Goal: Book appointment/travel/reservation

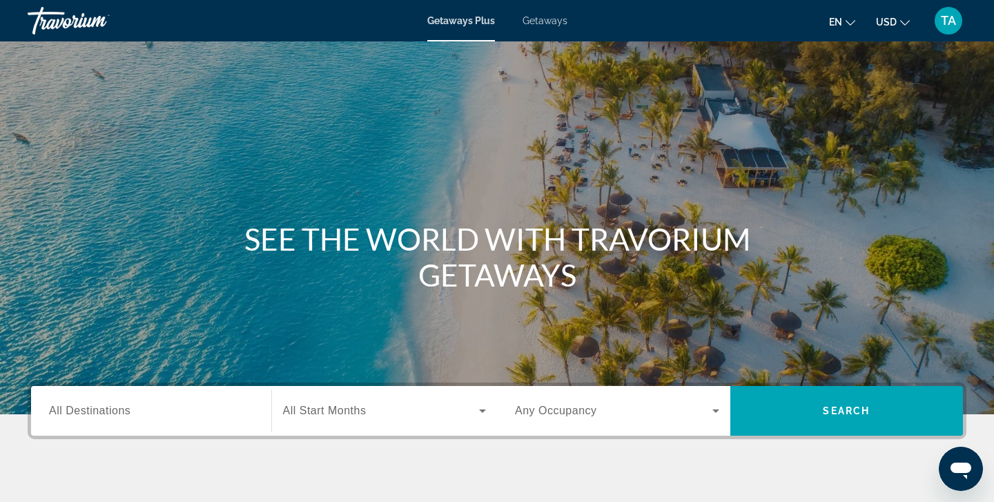
click at [81, 420] on div "Search widget" at bounding box center [151, 410] width 204 height 39
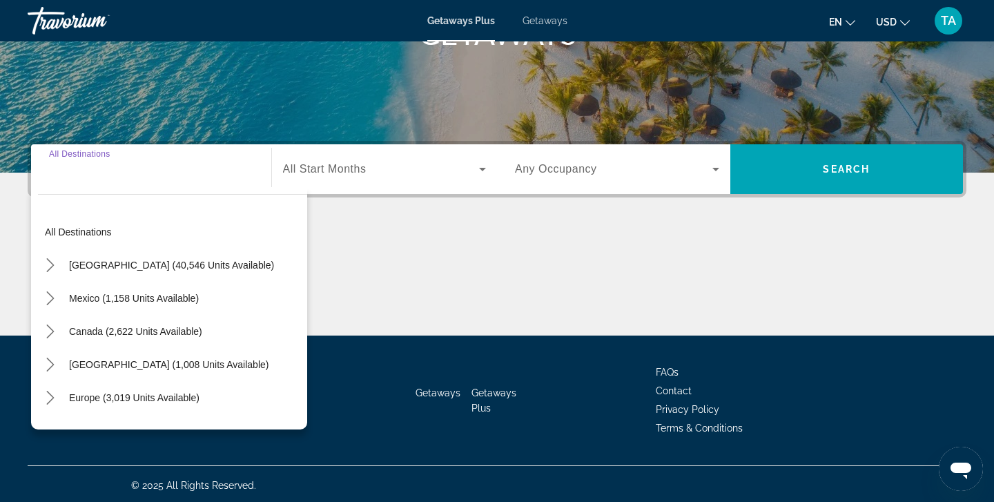
scroll to position [244, 0]
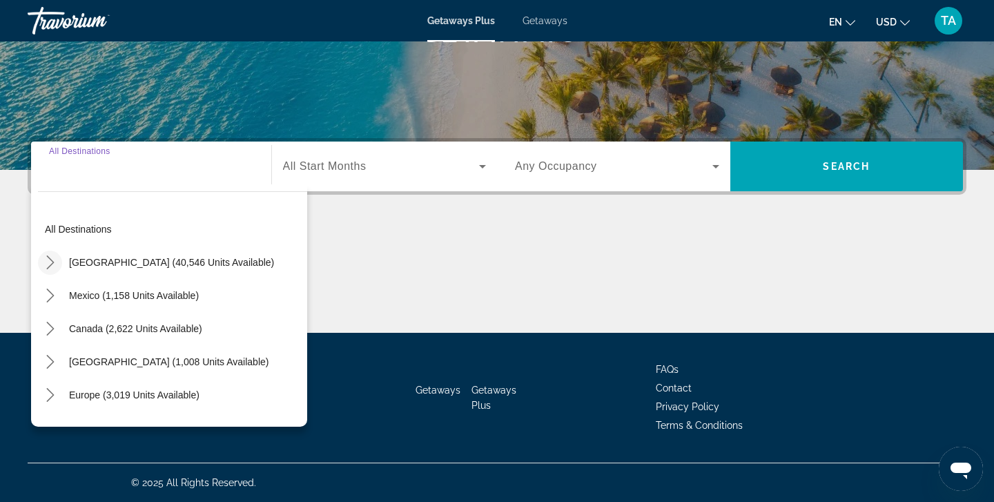
click at [52, 260] on icon "Toggle United States (40,546 units available) submenu" at bounding box center [50, 262] width 14 height 14
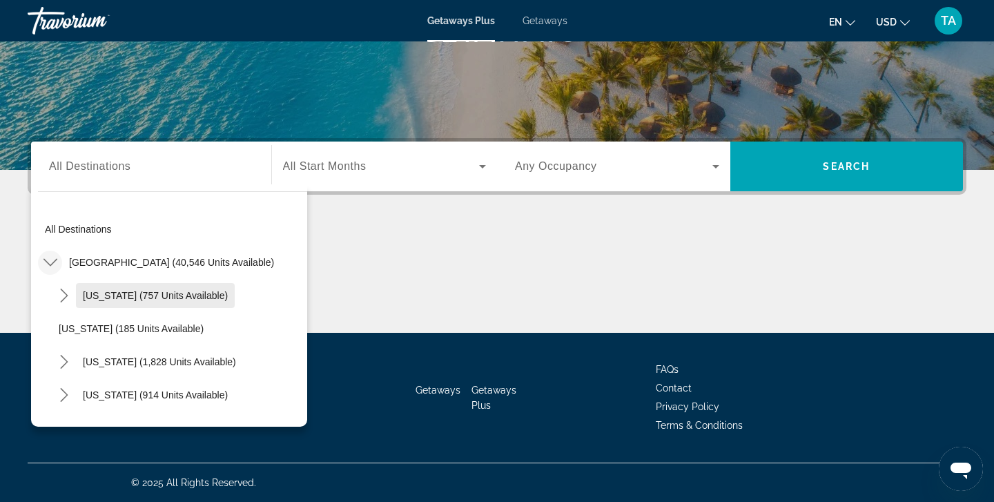
click at [101, 291] on span "[US_STATE] (757 units available)" at bounding box center [155, 295] width 145 height 11
type input "**********"
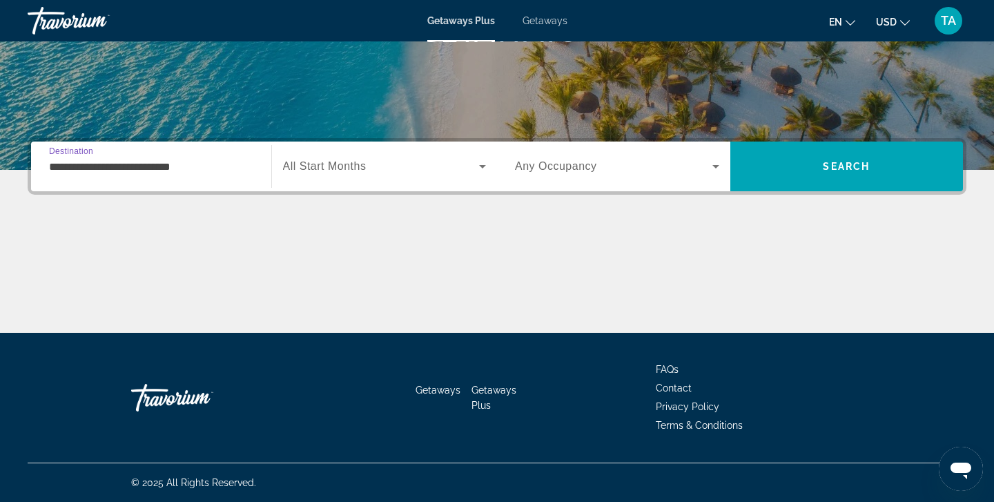
click at [487, 166] on icon "Search widget" at bounding box center [482, 166] width 17 height 17
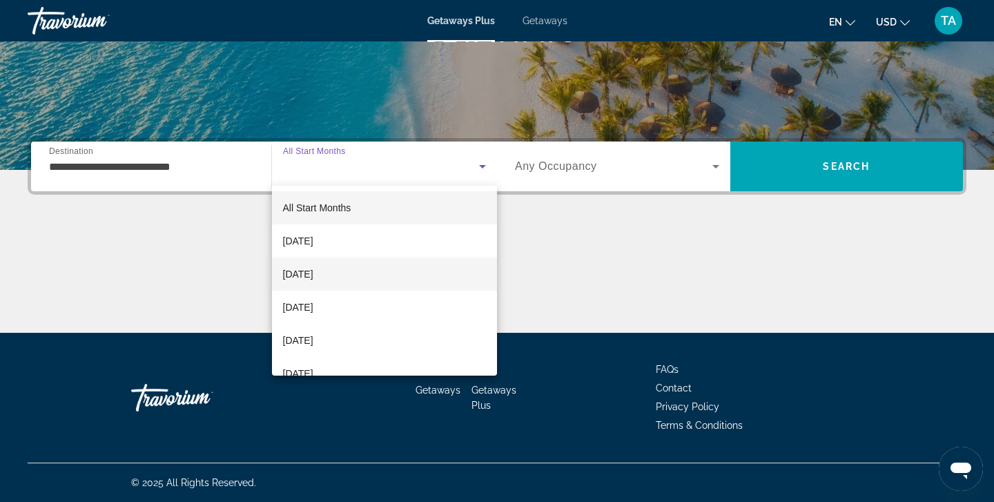
click at [398, 276] on mat-option "[DATE]" at bounding box center [385, 274] width 226 height 33
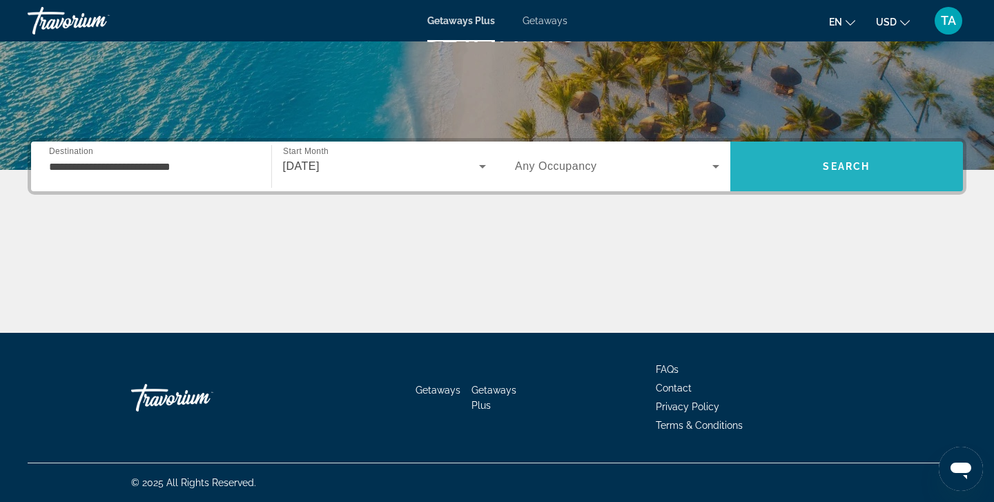
click at [832, 171] on span "Search" at bounding box center [846, 166] width 47 height 11
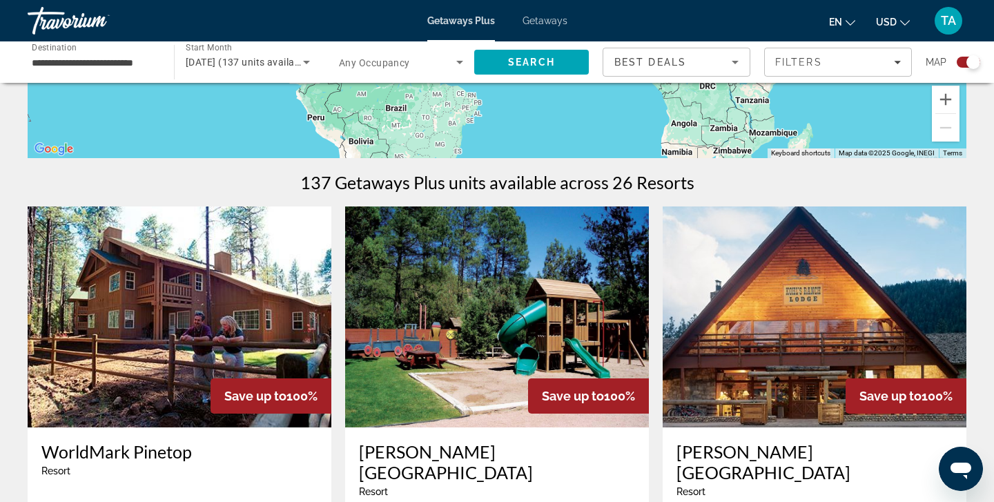
scroll to position [350, 0]
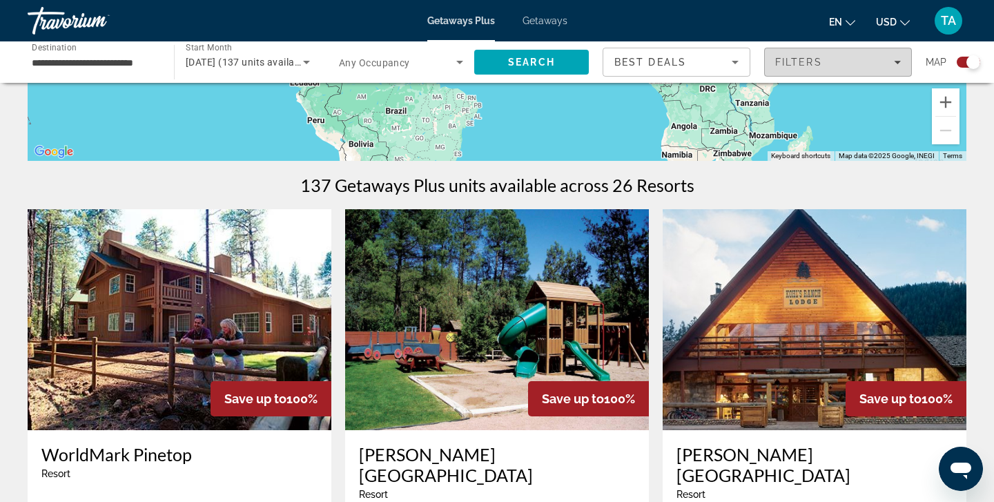
click at [896, 67] on div "Filters" at bounding box center [838, 62] width 126 height 11
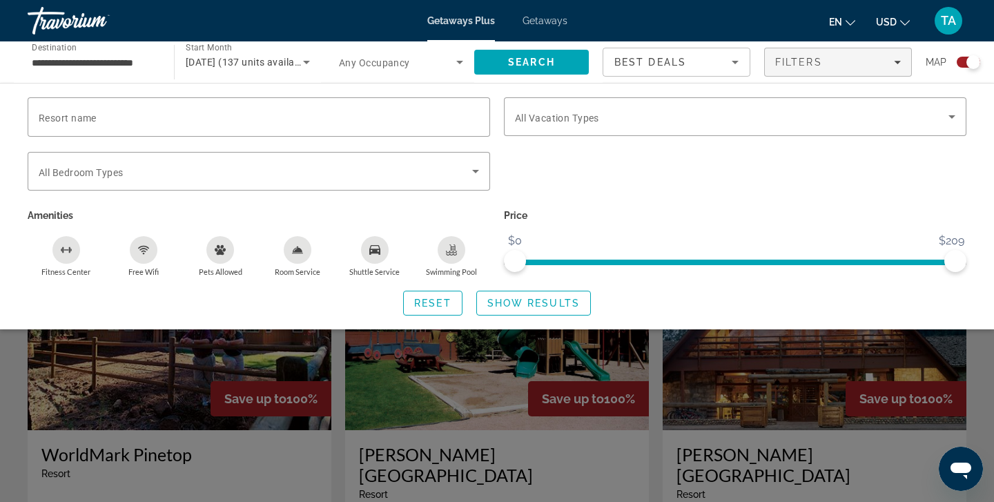
click at [775, 183] on div "Search widget" at bounding box center [735, 179] width 476 height 54
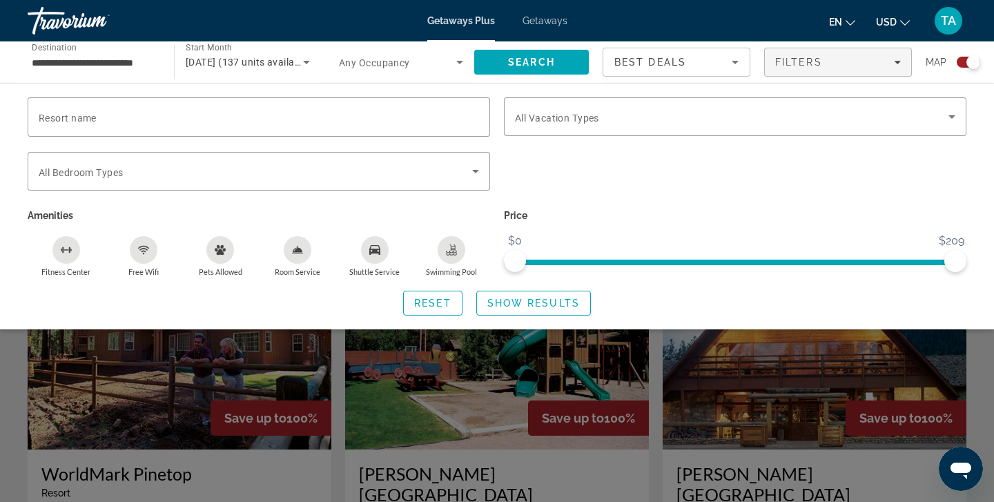
scroll to position [337, 0]
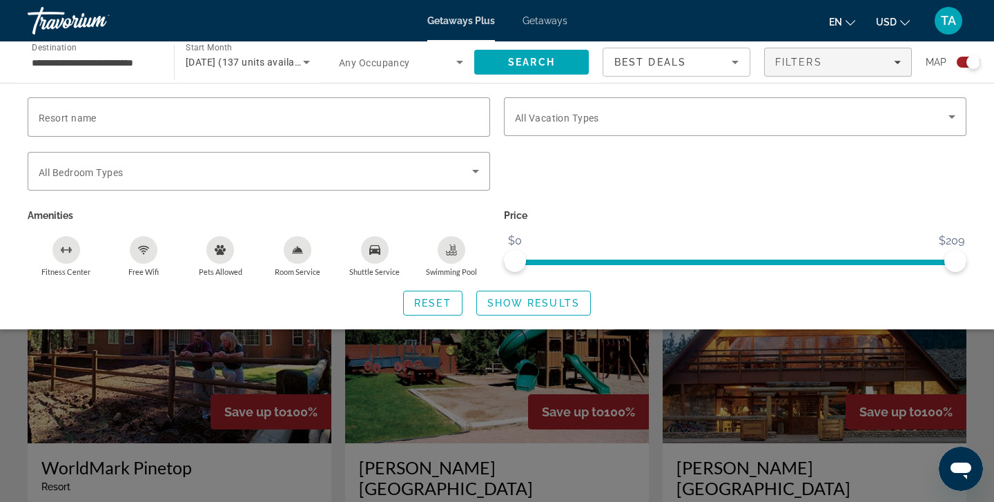
click at [395, 410] on div "Search widget" at bounding box center [497, 354] width 994 height 295
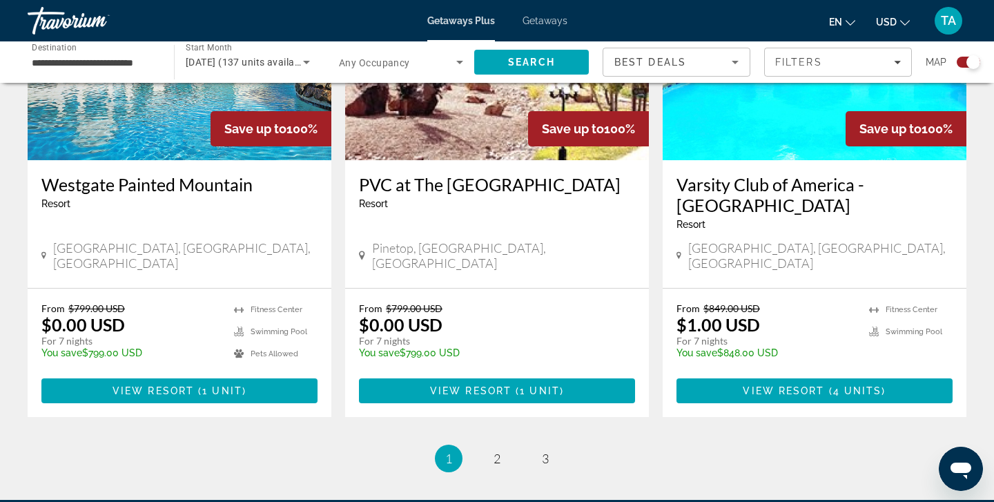
scroll to position [2134, 0]
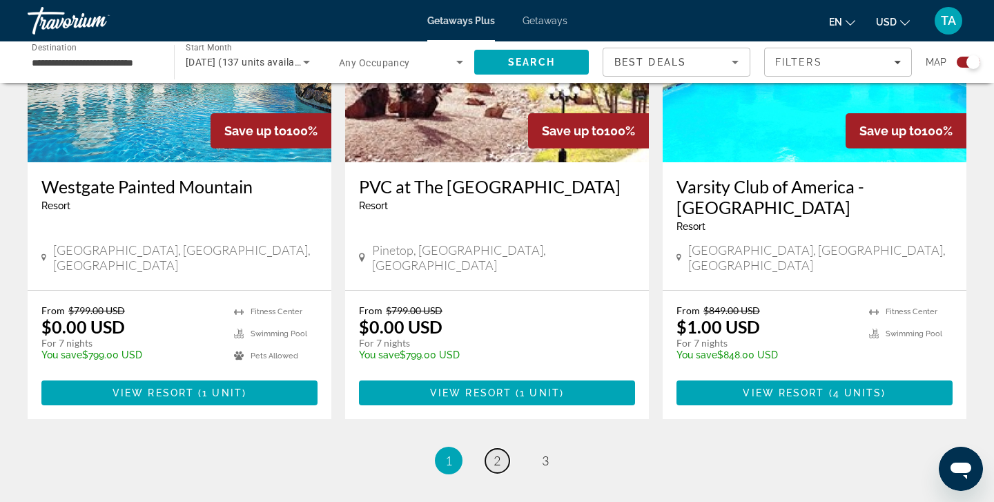
click at [498, 453] on span "2" at bounding box center [497, 460] width 7 height 15
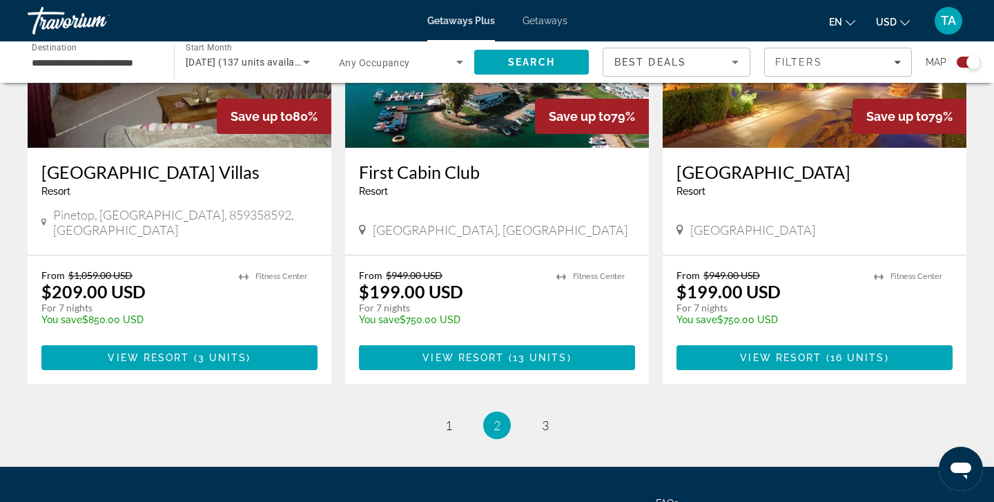
scroll to position [2126, 0]
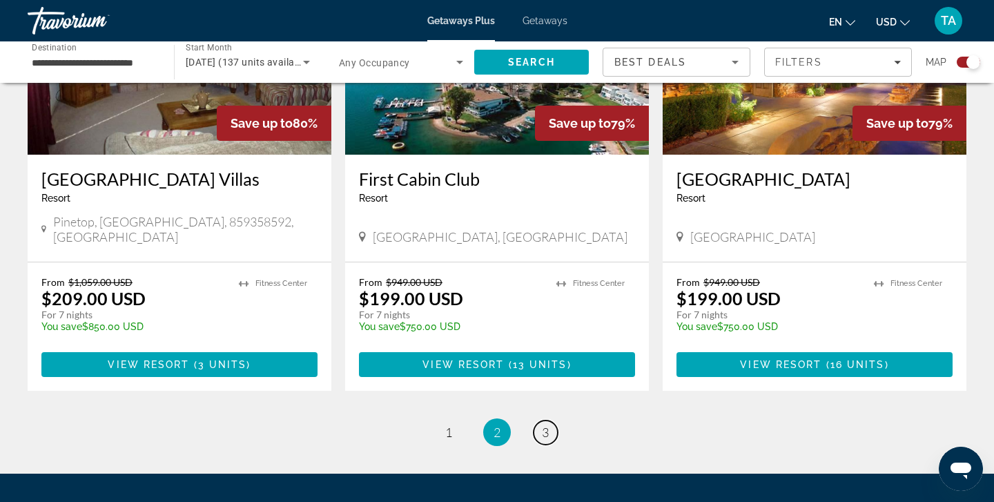
click at [554, 420] on link "page 3" at bounding box center [546, 432] width 24 height 24
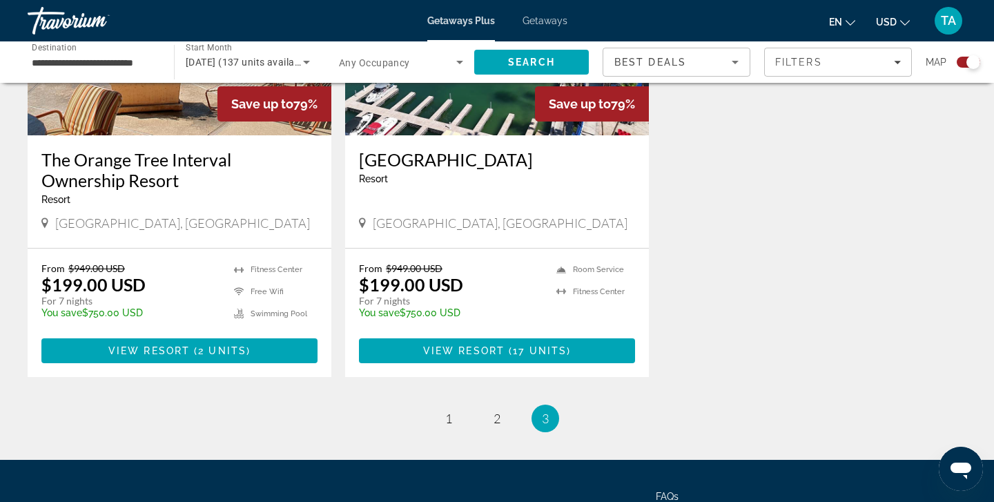
scroll to position [645, 0]
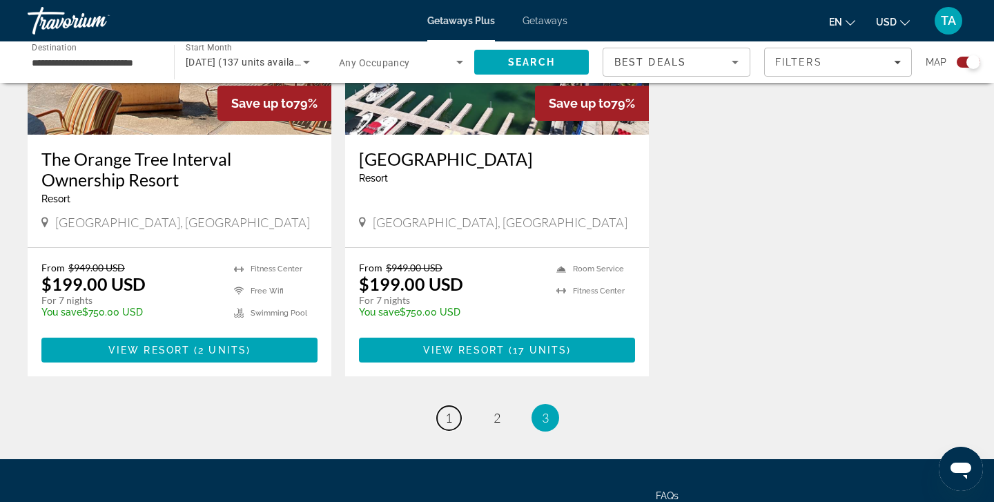
click at [447, 418] on span "1" at bounding box center [448, 417] width 7 height 15
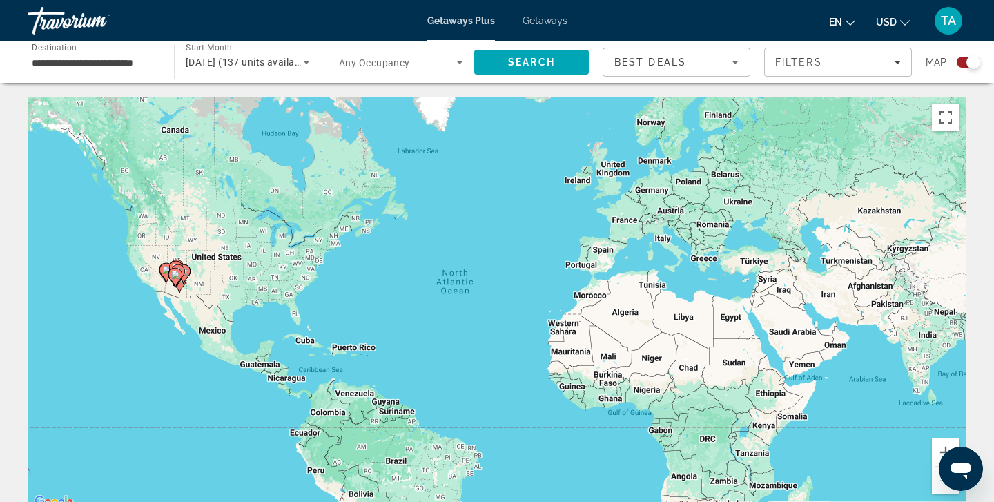
click at [541, 17] on span "Getaways" at bounding box center [545, 20] width 45 height 11
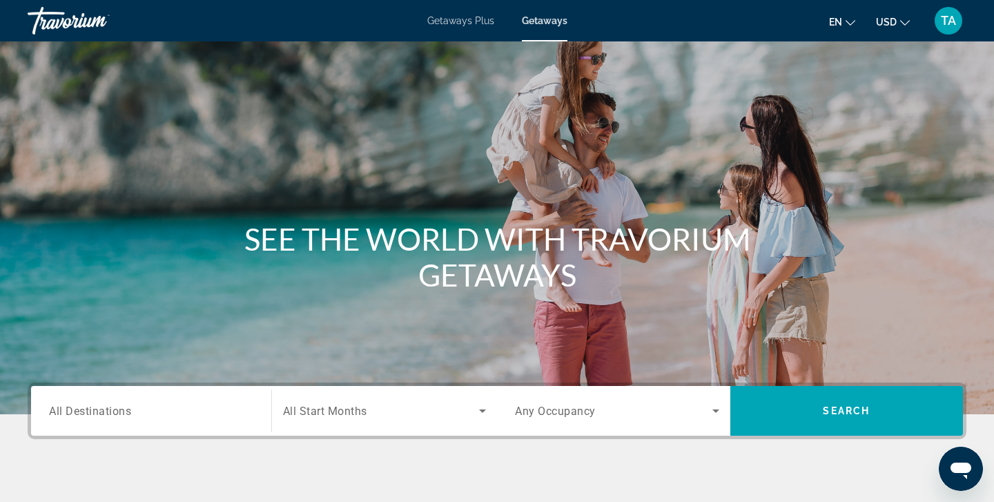
click at [68, 409] on span "All Destinations" at bounding box center [90, 410] width 82 height 13
click at [68, 409] on input "Destination All Destinations" at bounding box center [151, 411] width 204 height 17
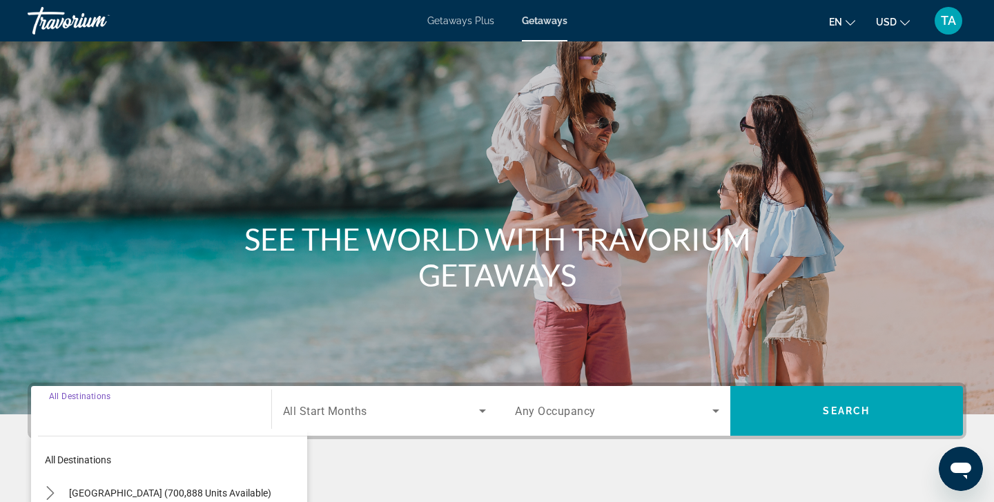
scroll to position [244, 0]
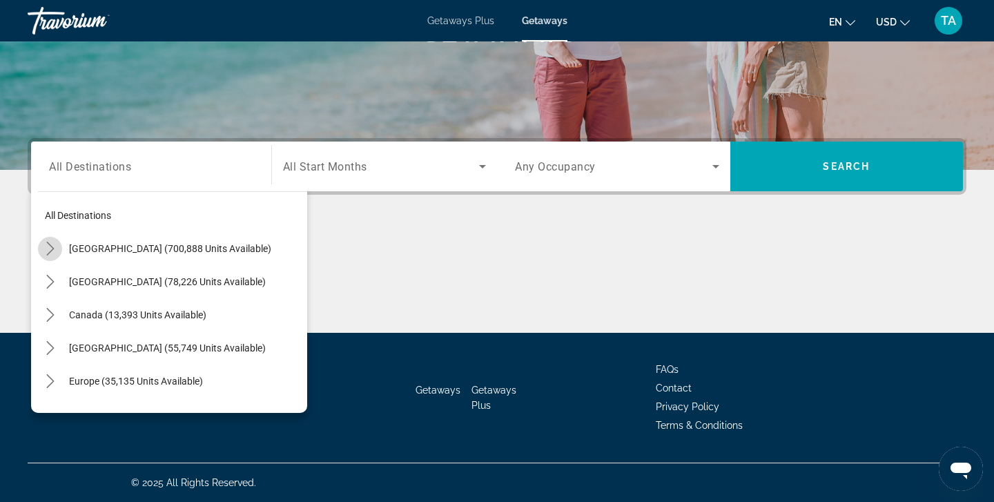
click at [50, 253] on icon "Toggle United States (700,888 units available) submenu" at bounding box center [50, 249] width 8 height 14
click at [85, 280] on span "[US_STATE] (18,481 units available)" at bounding box center [159, 281] width 152 height 11
type input "**********"
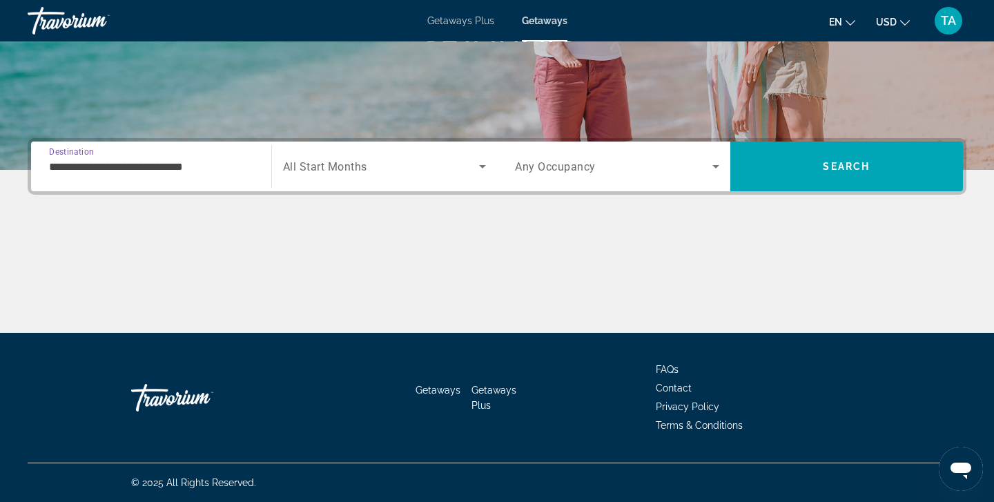
click at [478, 165] on icon "Search widget" at bounding box center [482, 166] width 17 height 17
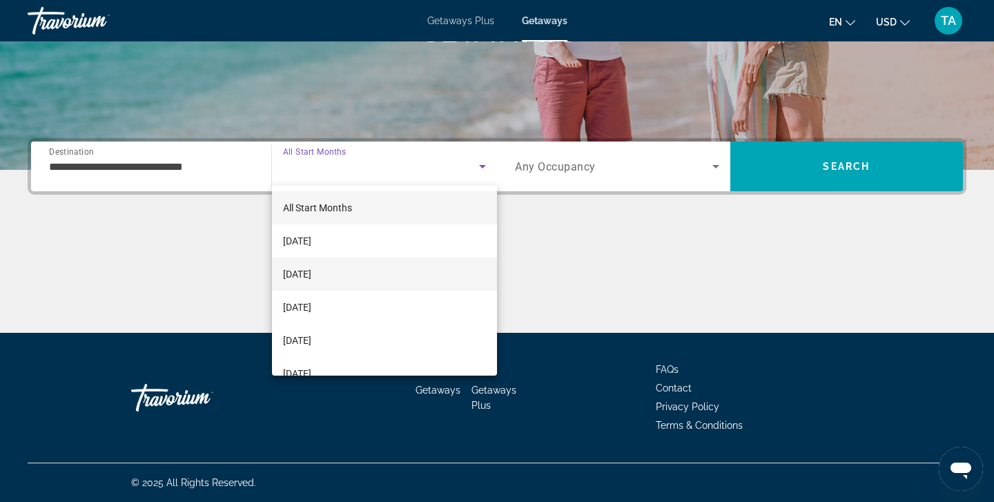
click at [391, 269] on mat-option "[DATE]" at bounding box center [385, 274] width 226 height 33
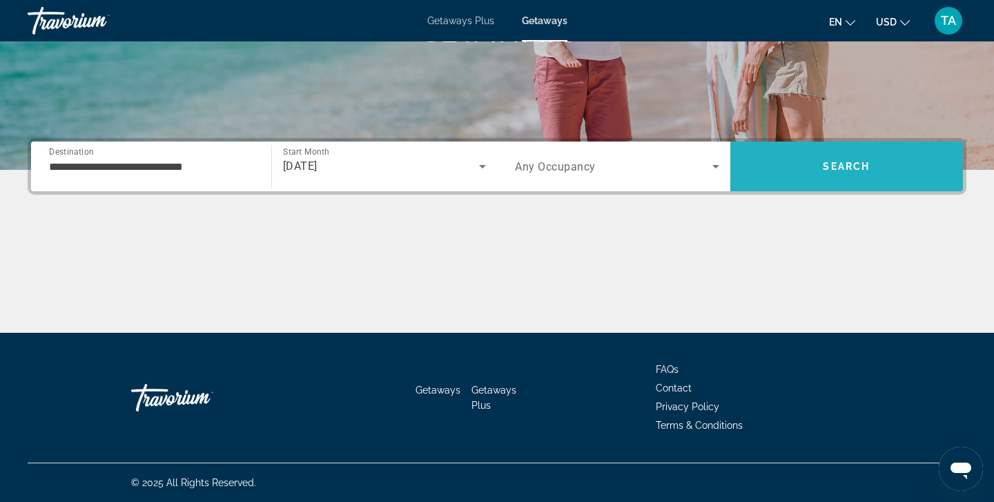
click at [832, 168] on span "Search" at bounding box center [846, 166] width 47 height 11
